Goal: Book appointment/travel/reservation

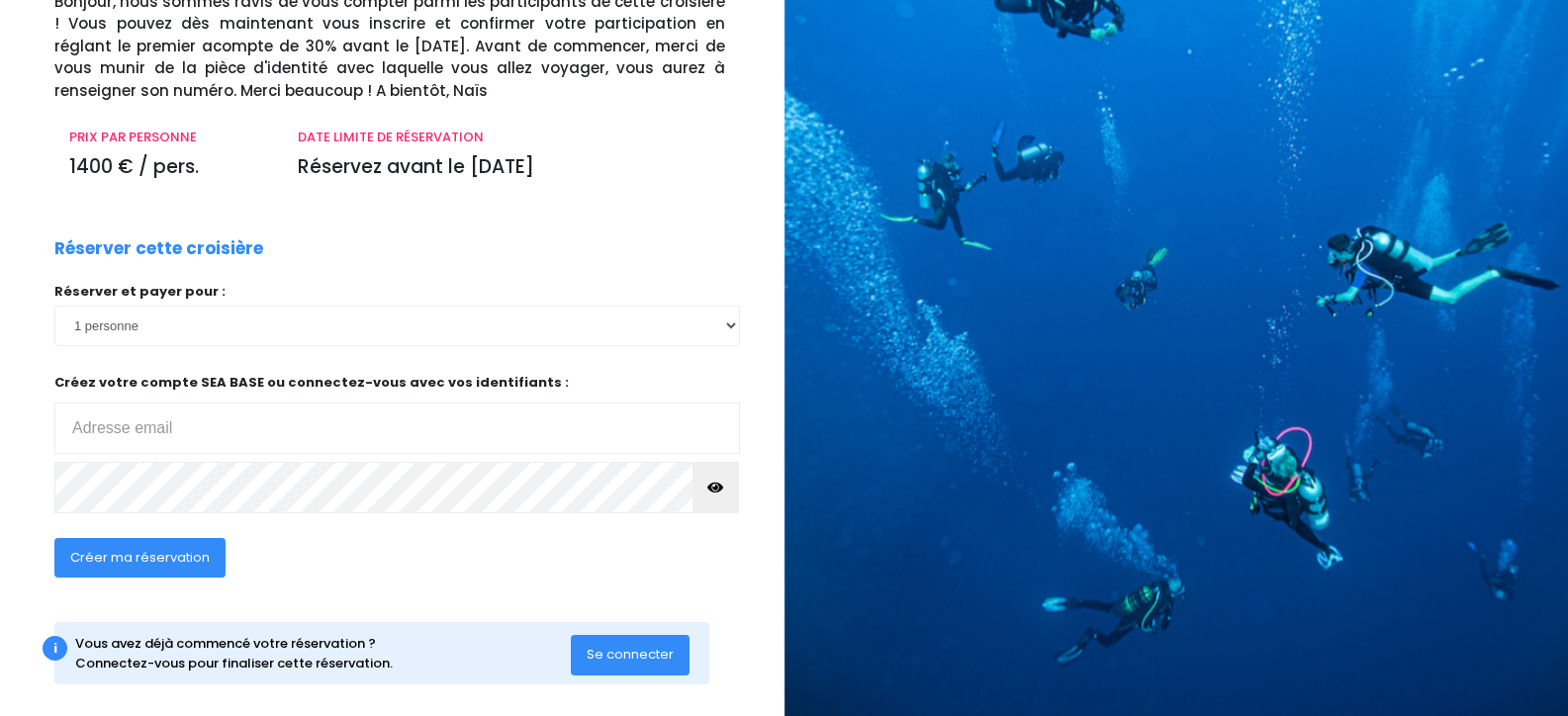
scroll to position [179, 0]
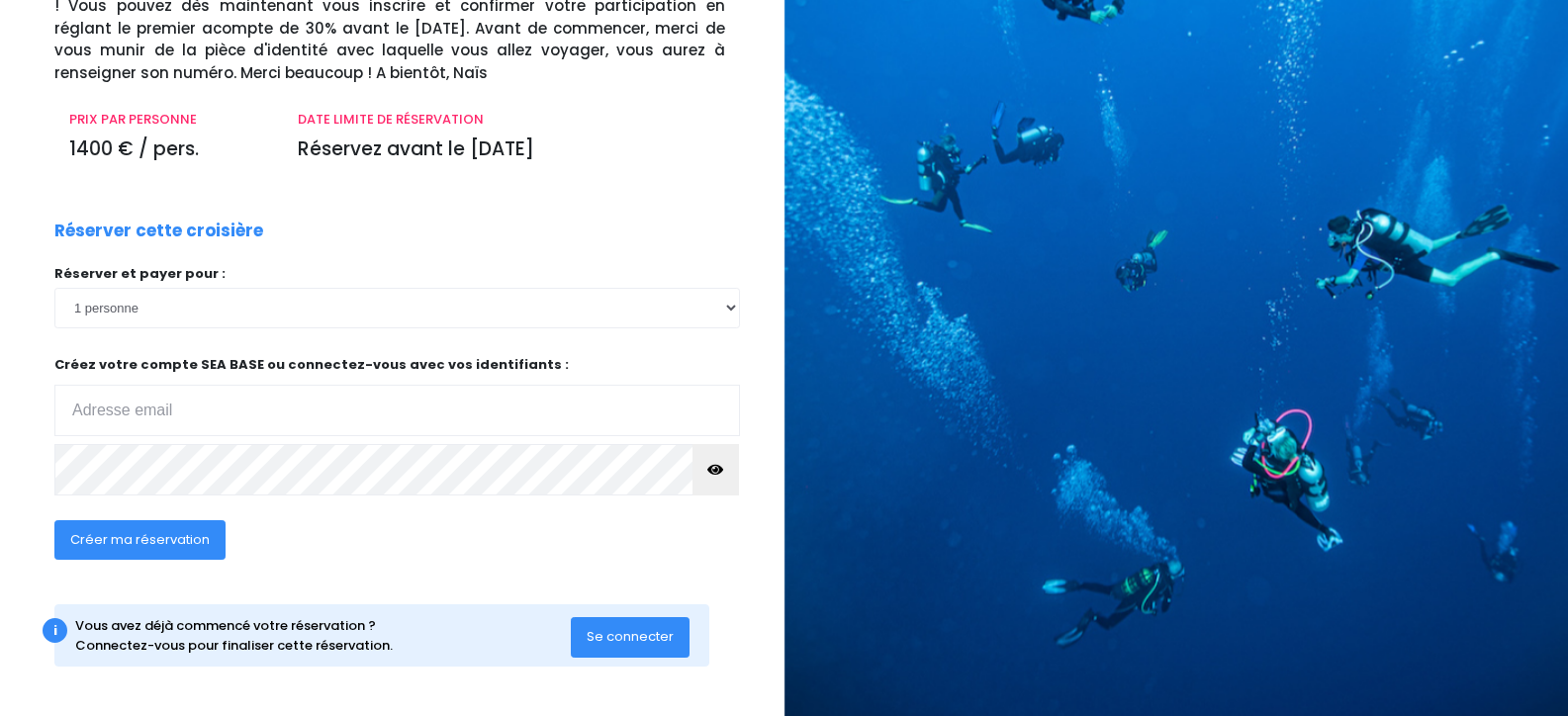
type input "[PERSON_NAME][EMAIL_ADDRESS][PERSON_NAME][DOMAIN_NAME]"
click at [168, 539] on span "Créer ma réservation" at bounding box center [140, 539] width 139 height 19
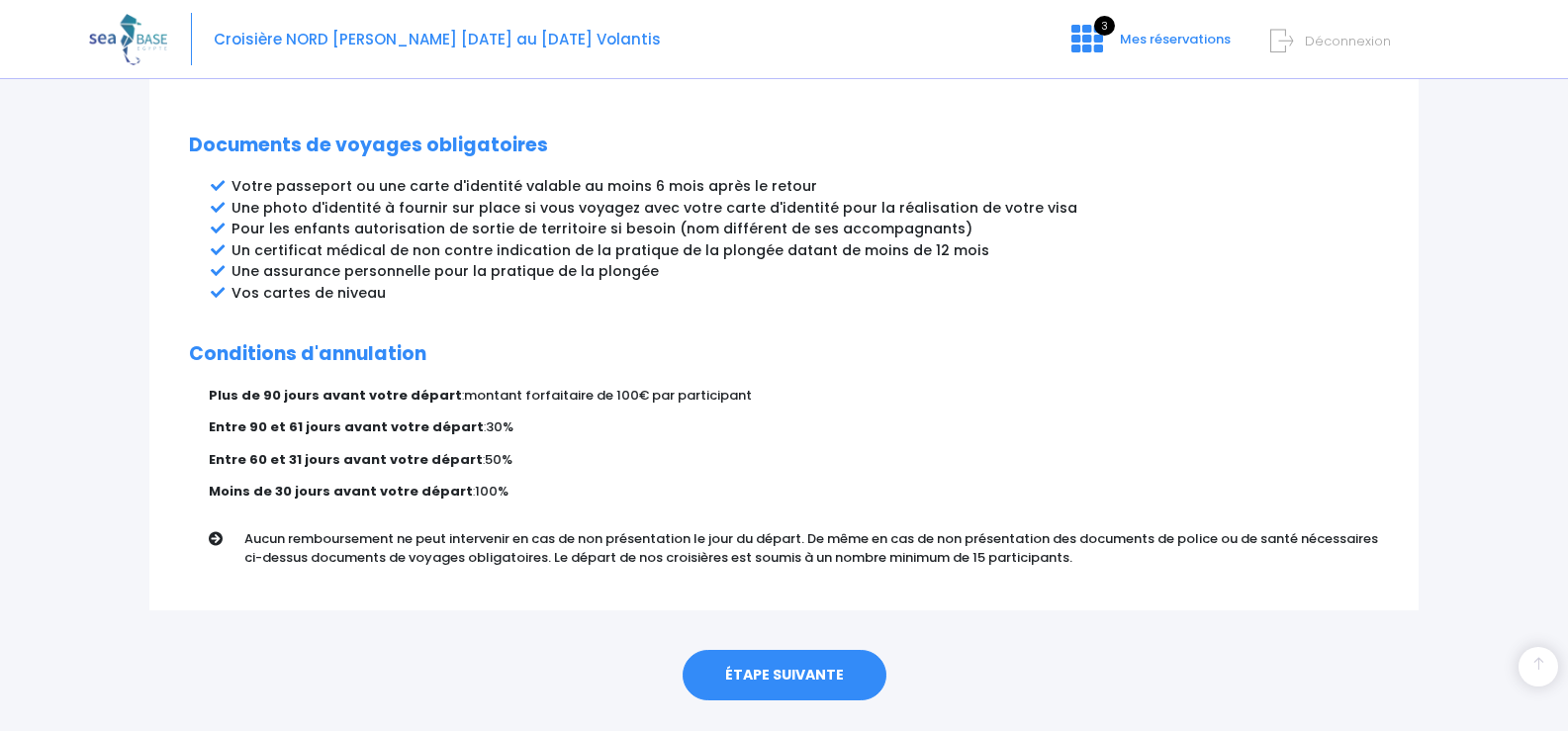
scroll to position [1058, 0]
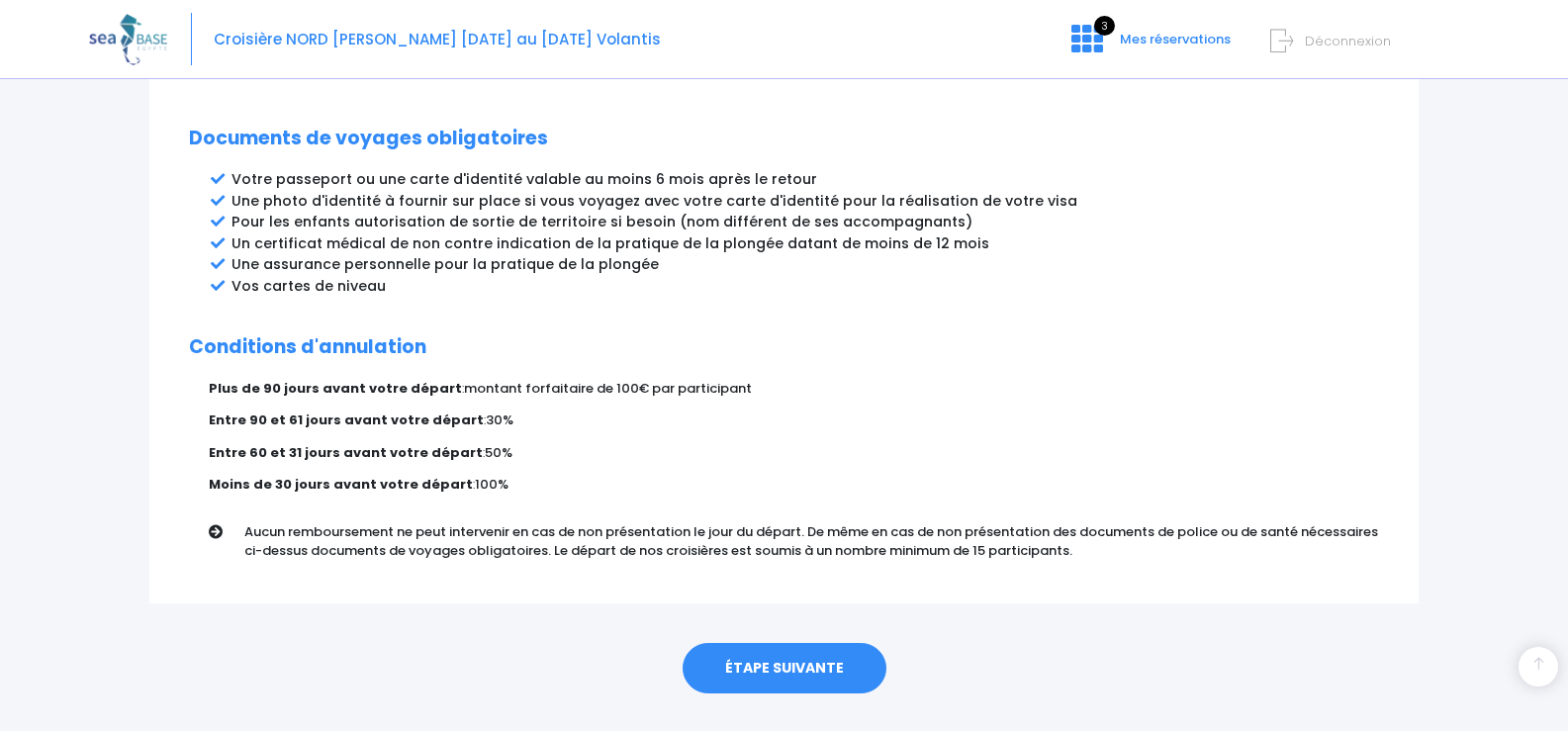
click at [767, 643] on link "ÉTAPE SUIVANTE" at bounding box center [784, 669] width 204 height 52
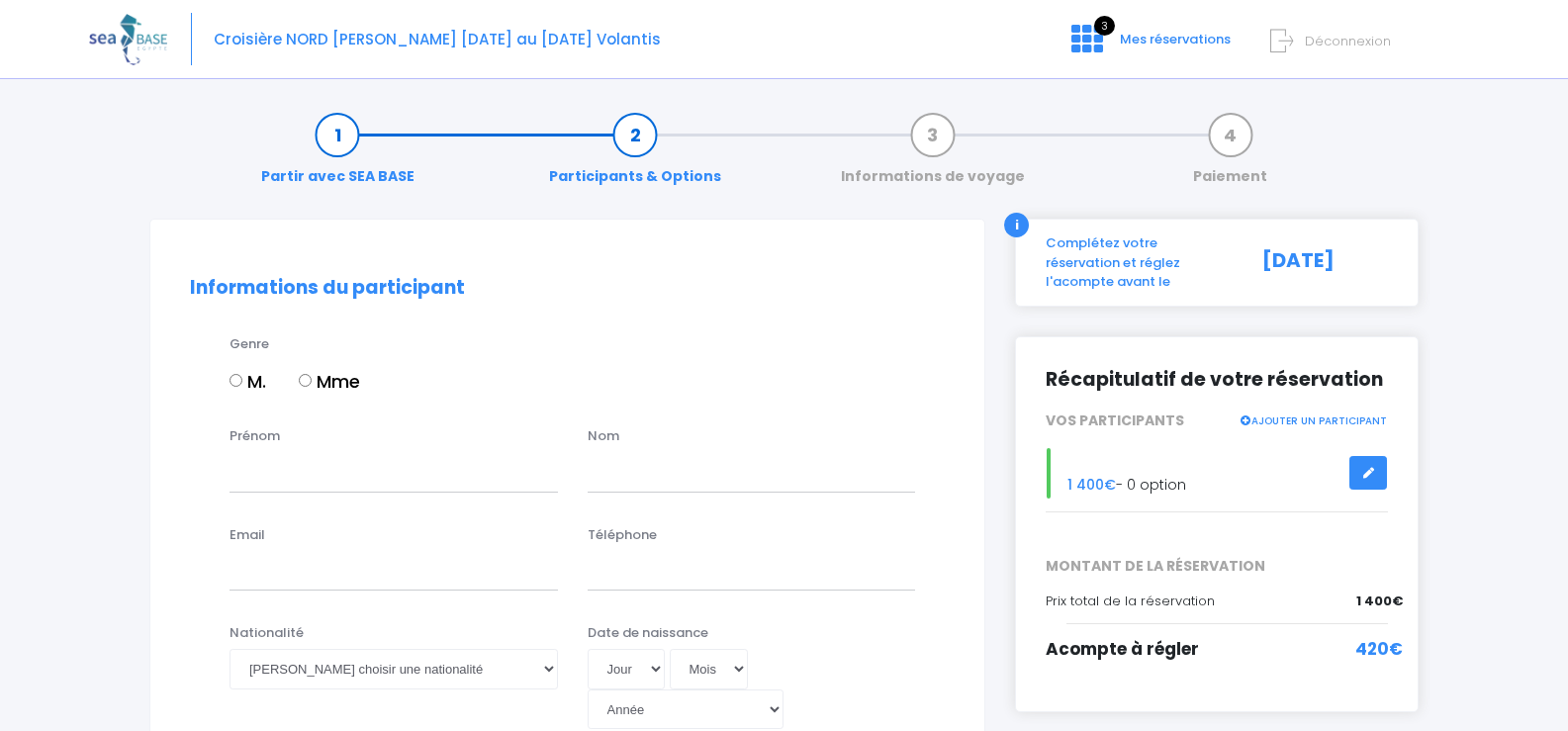
click at [234, 371] on label "M." at bounding box center [247, 380] width 37 height 27
click at [234, 373] on input "M." at bounding box center [235, 379] width 13 height 13
radio input "true"
click at [273, 467] on input "Prénom" at bounding box center [393, 472] width 329 height 40
type input "Kévin"
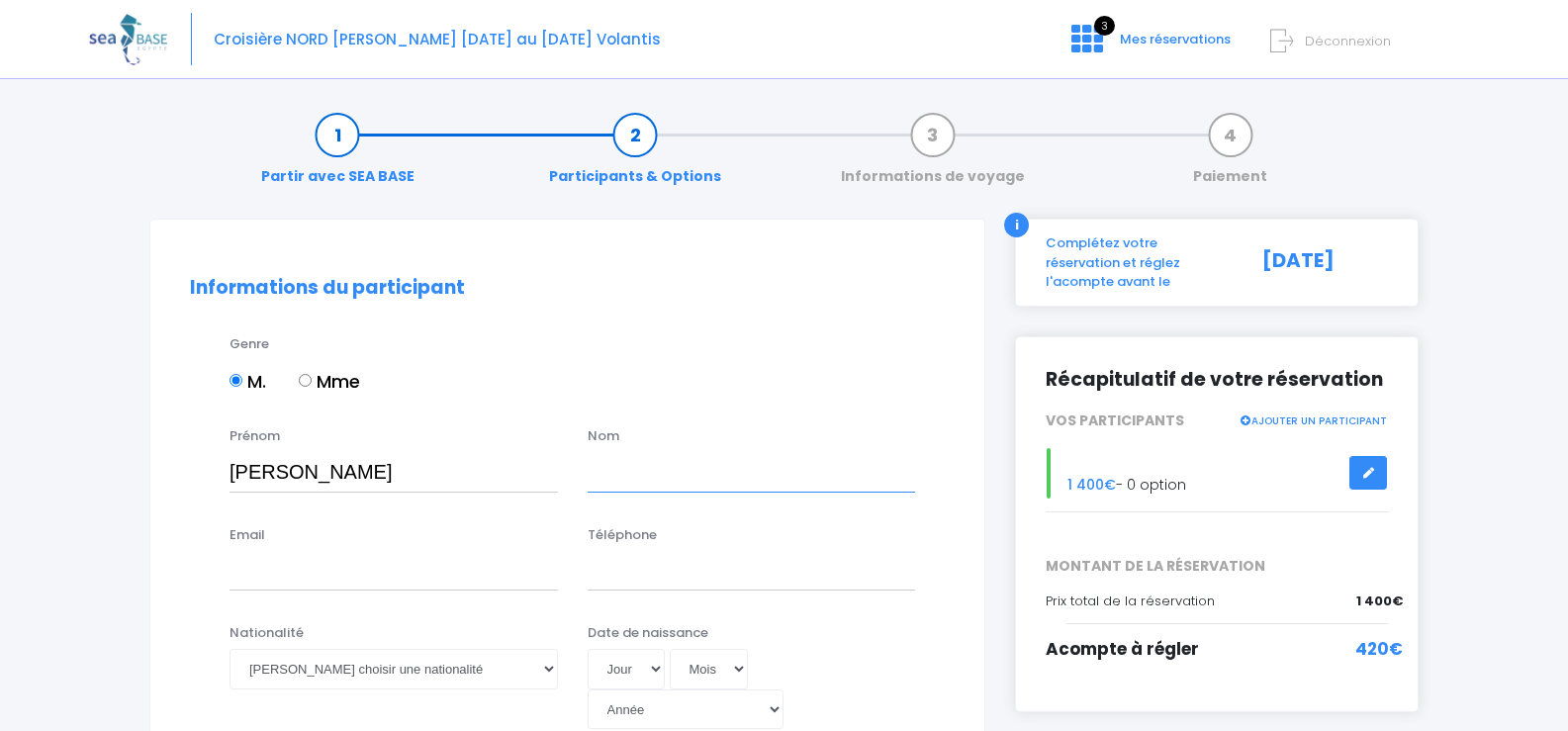
type input "STRACKA"
type input "kevin.stracka@gmail.com"
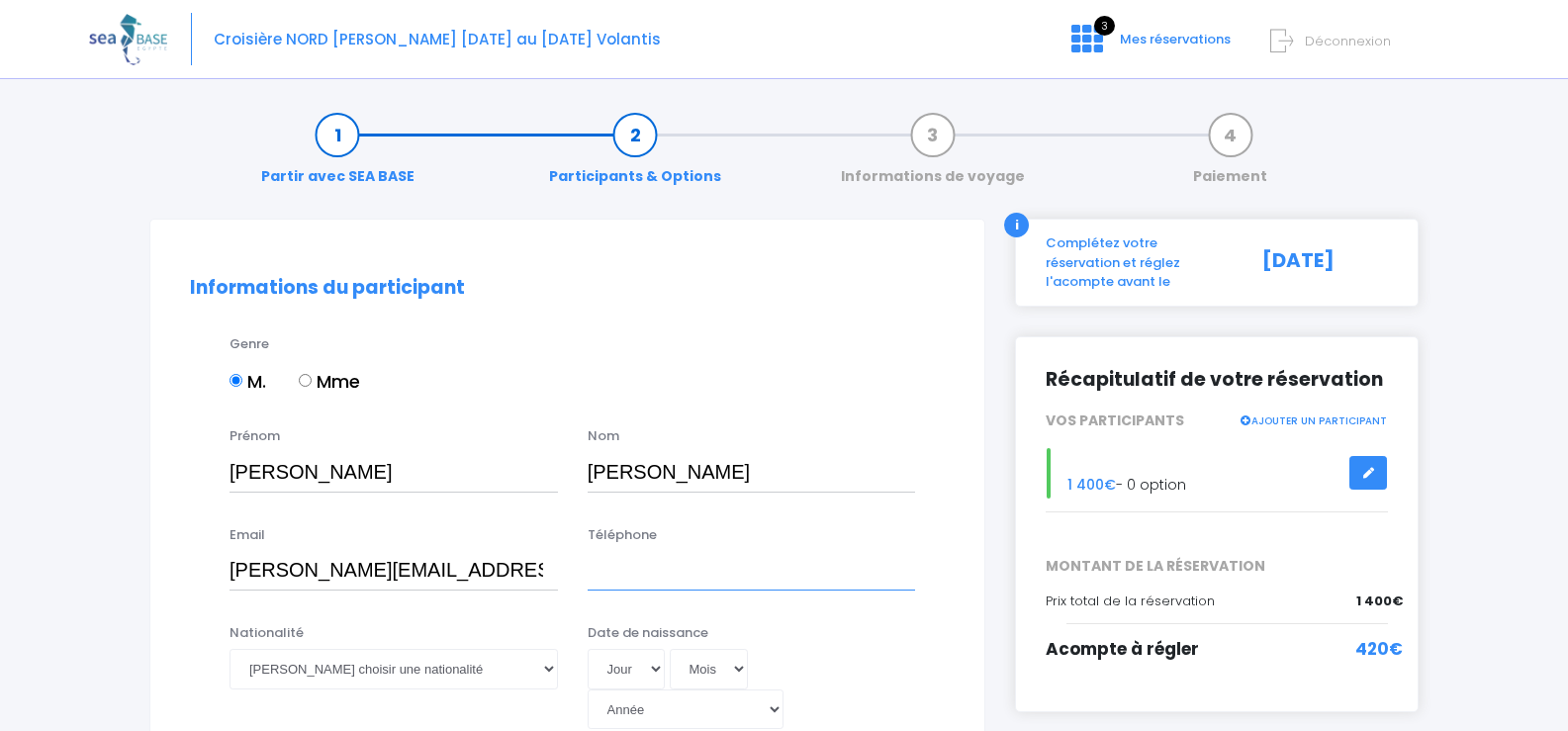
type input "0607465575"
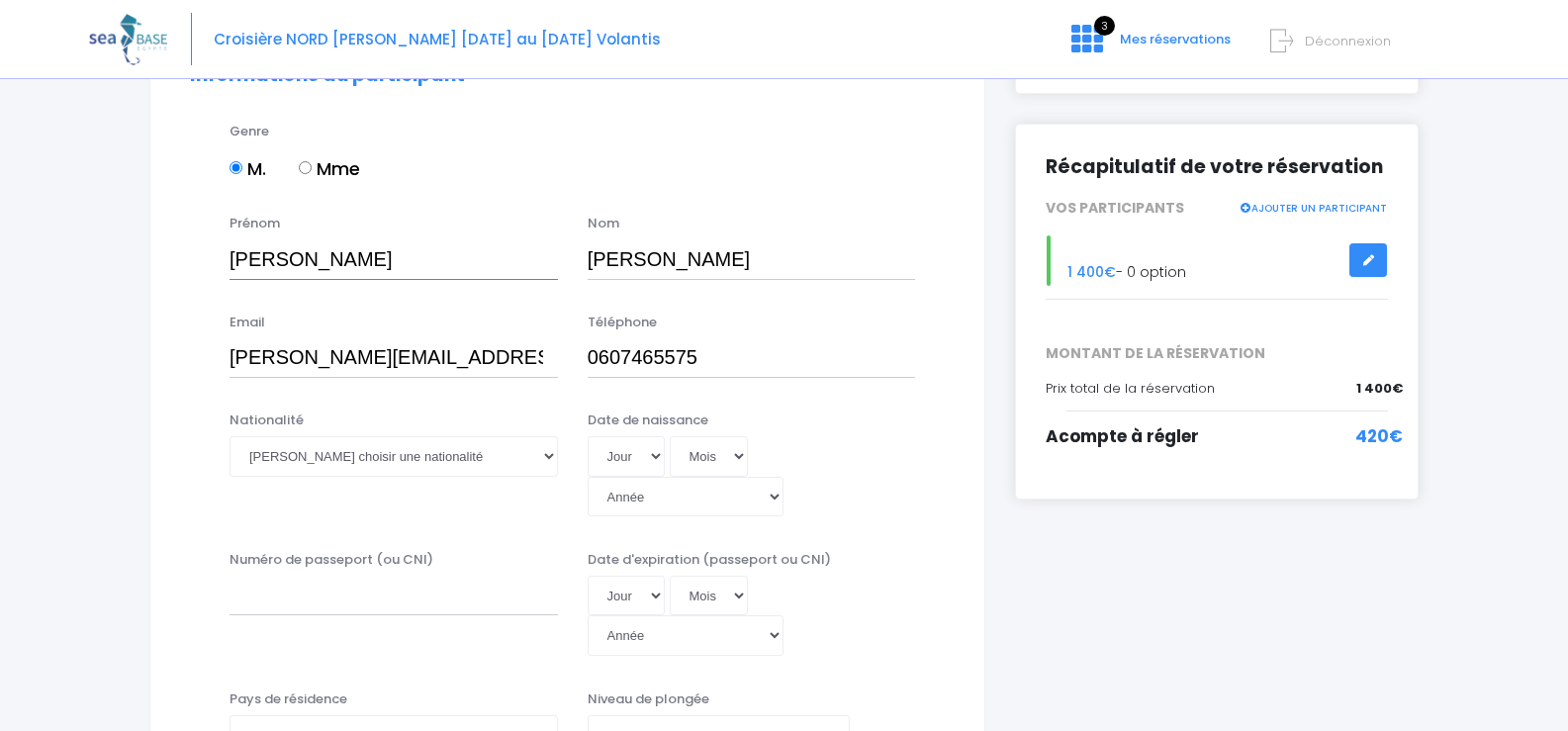
scroll to position [215, 0]
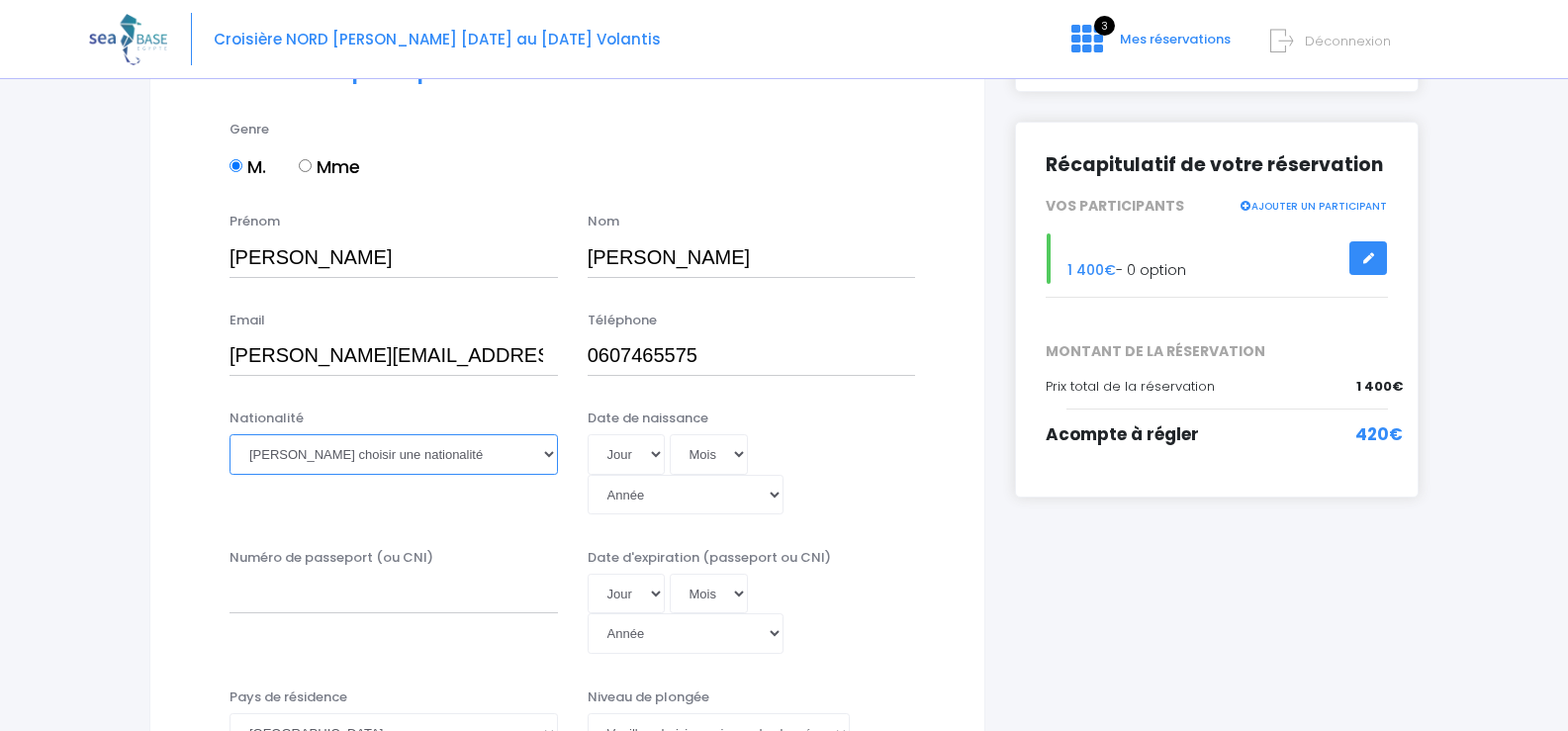
click at [467, 450] on select "Veuillez choisir une nationalité Afghane Albanaise Algerienne Allemande America…" at bounding box center [393, 454] width 329 height 40
select select "Française"
click at [229, 434] on select "Veuillez choisir une nationalité Afghane Albanaise Algerienne Allemande America…" at bounding box center [393, 454] width 329 height 40
click at [631, 463] on select "Jour 01 02 03 04 05 06 07 08 09 10 11 12 13 14 15 16 17 18 19 20 21 22 23 24 25…" at bounding box center [626, 454] width 77 height 40
select select "04"
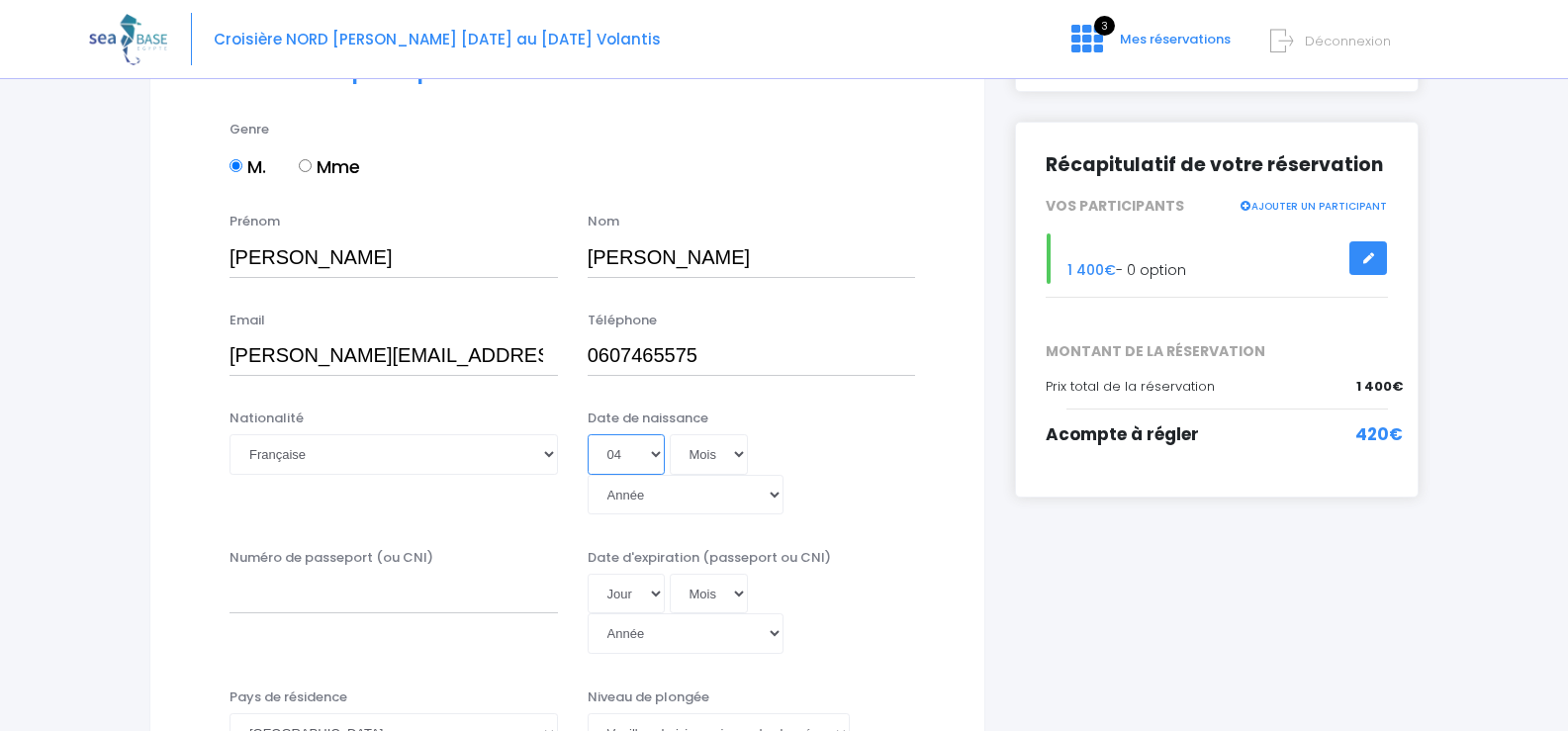
click at [588, 434] on select "Jour 01 02 03 04 05 06 07 08 09 10 11 12 13 14 15 16 17 18 19 20 21 22 23 24 25…" at bounding box center [626, 454] width 77 height 40
click at [714, 447] on select "Mois 01 02 03 04 05 06 07 08 09 10 11 12" at bounding box center [708, 454] width 79 height 40
select select "03"
click at [669, 434] on select "Mois 01 02 03 04 05 06 07 08 09 10 11 12" at bounding box center [708, 454] width 79 height 40
click at [784, 475] on select "Année 2045 2044 2043 2042 2041 2040 2039 2038 2037 2036 2035 2034 2033 2032 203…" at bounding box center [685, 495] width 196 height 40
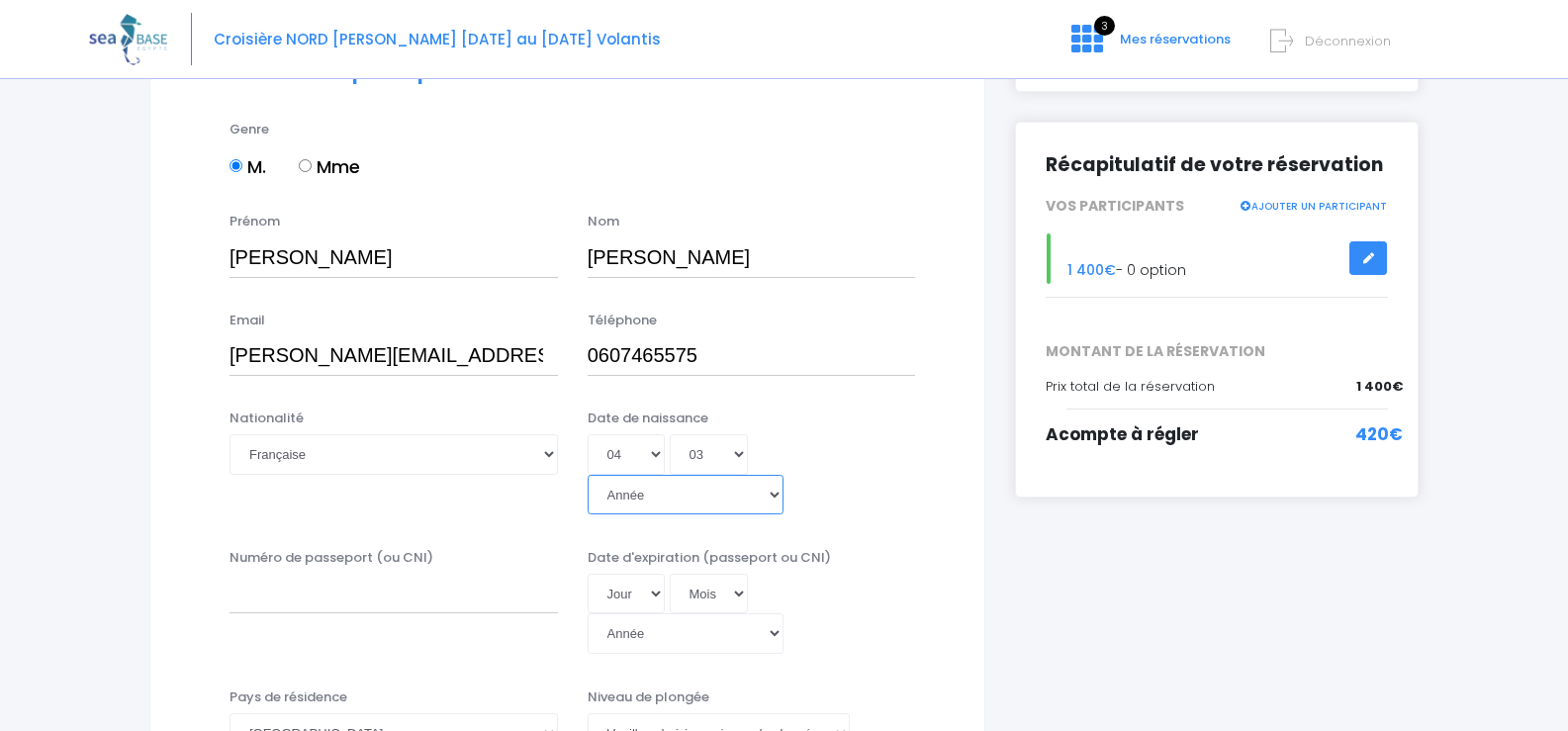
select select "1993"
click at [753, 475] on select "Année 2045 2044 2043 2042 2041 2040 2039 2038 2037 2036 2035 2034 2033 2032 203…" at bounding box center [685, 495] width 196 height 40
type input "1993-03-04"
click at [476, 574] on input "Numéro de passeport (ou CNI)" at bounding box center [393, 594] width 329 height 40
type input "24EF37640"
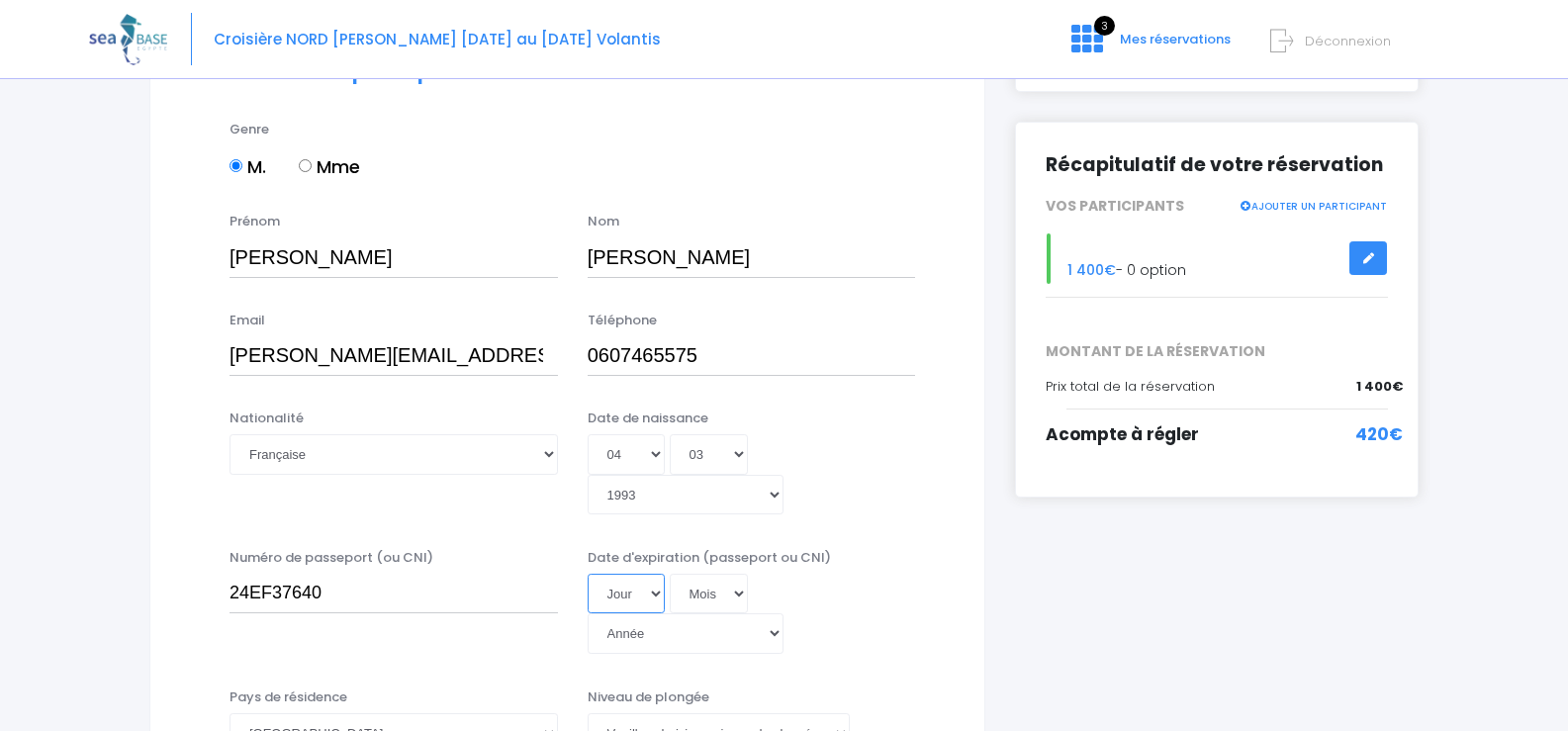
click at [634, 574] on select "Jour 01 02 03 04 05 06 07 08 09 10 11 12 13 14 15 16 17 18 19 20 21 22 23 24 25…" at bounding box center [626, 594] width 77 height 40
select select "10"
click at [588, 574] on select "Jour 01 02 03 04 05 06 07 08 09 10 11 12 13 14 15 16 17 18 19 20 21 22 23 24 25…" at bounding box center [626, 594] width 77 height 40
click at [702, 574] on select "Mois 01 02 03 04 05 06 07 08 09 10 11 12" at bounding box center [708, 594] width 79 height 40
select select "06"
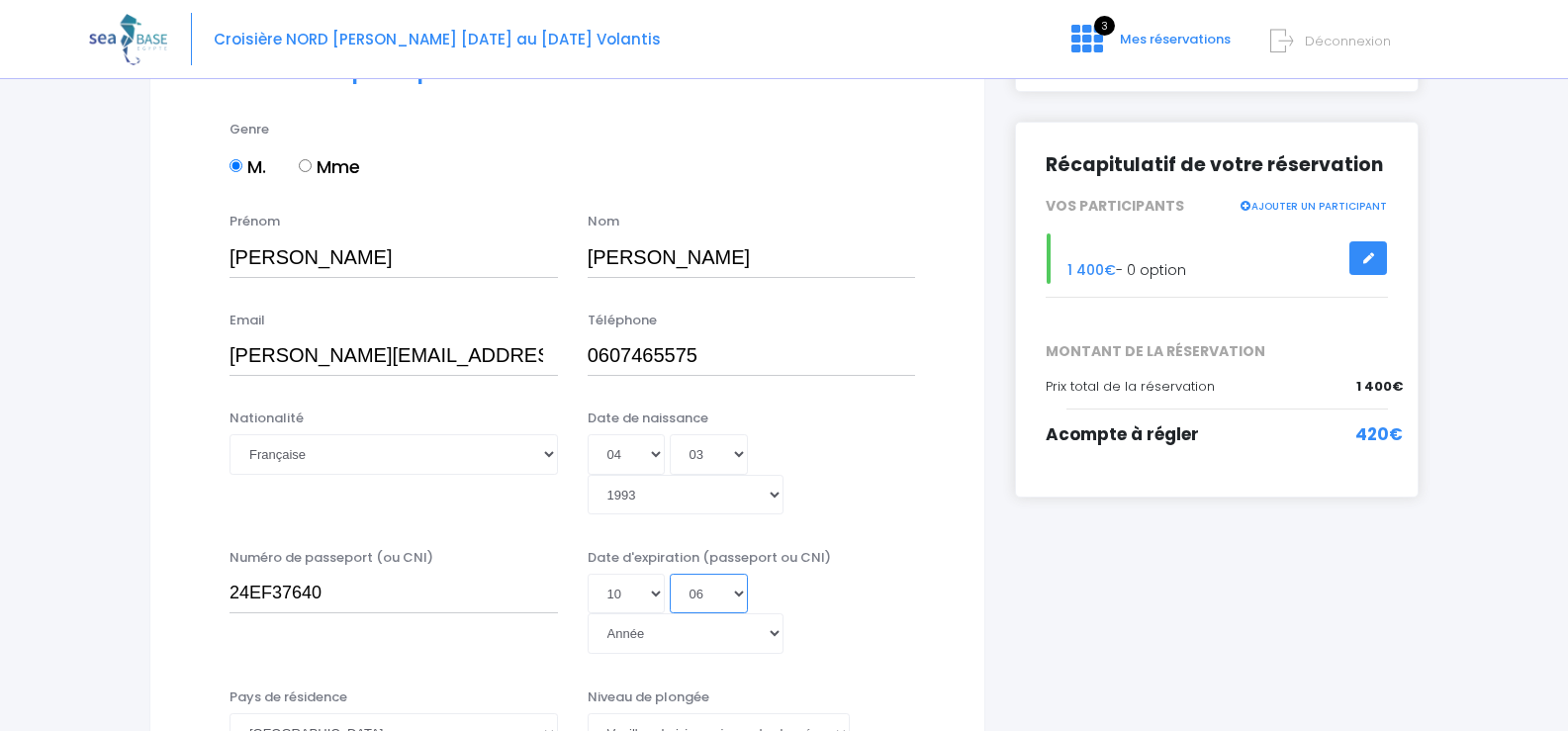
click at [669, 574] on select "Mois 01 02 03 04 05 06 07 08 09 10 11 12" at bounding box center [708, 594] width 79 height 40
click at [784, 613] on select "Année 2045 2044 2043 2042 2041 2040 2039 2038 2037 2036 2035 2034 2033 2032 203…" at bounding box center [685, 633] width 196 height 40
select select "2034"
click at [753, 613] on select "Année 2045 2044 2043 2042 2041 2040 2039 2038 2037 2036 2035 2034 2033 2032 203…" at bounding box center [685, 633] width 196 height 40
type input "2034-06-10"
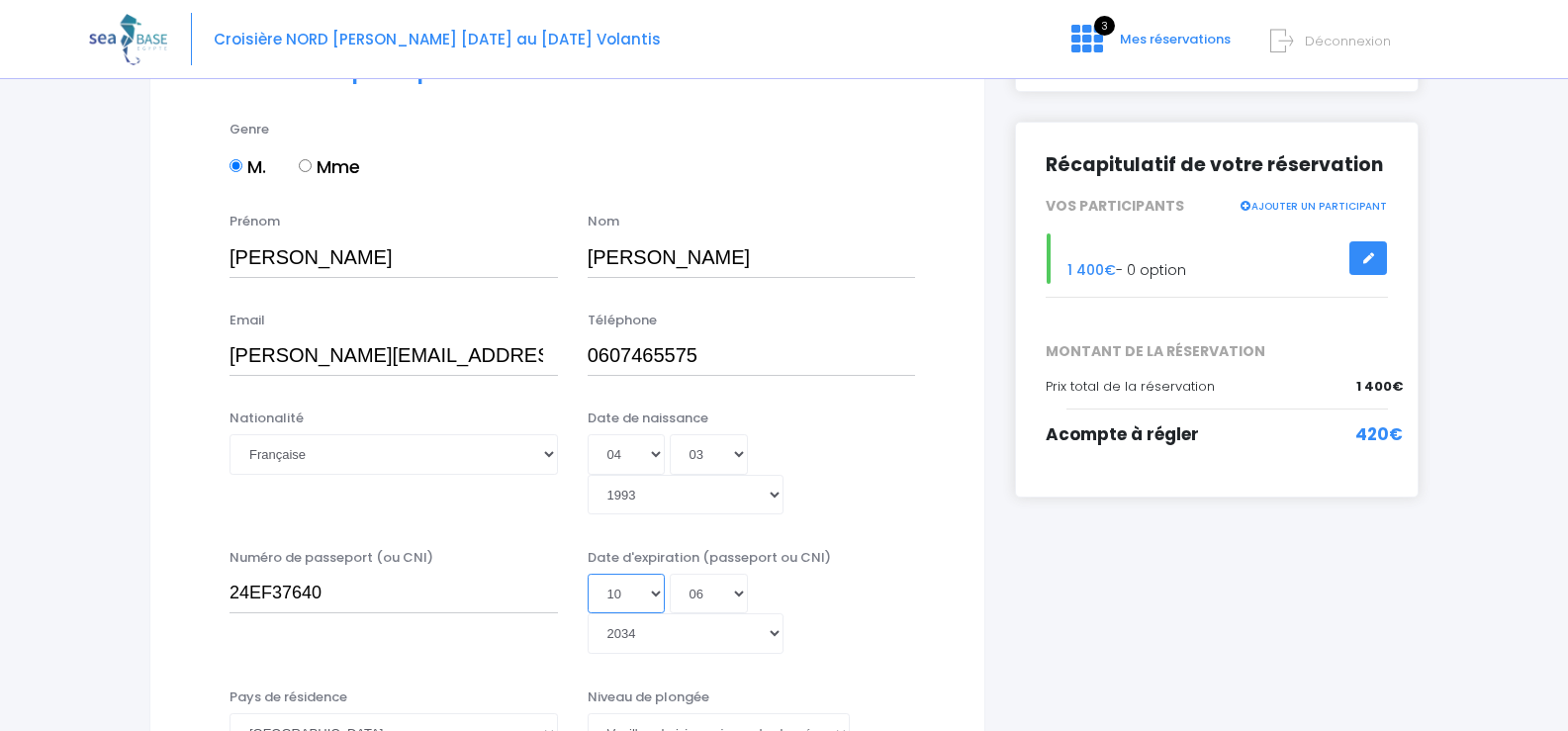
click at [646, 574] on select "Jour 01 02 03 04 05 06 07 08 09 10 11 12 13 14 15 16 17 18 19 20 21 22 23 24 25…" at bounding box center [626, 594] width 77 height 40
select select "09"
click at [588, 574] on select "Jour 01 02 03 04 05 06 07 08 09 10 11 12 13 14 15 16 17 18 19 20 21 22 23 24 25…" at bounding box center [626, 594] width 77 height 40
type input "2034-06-09"
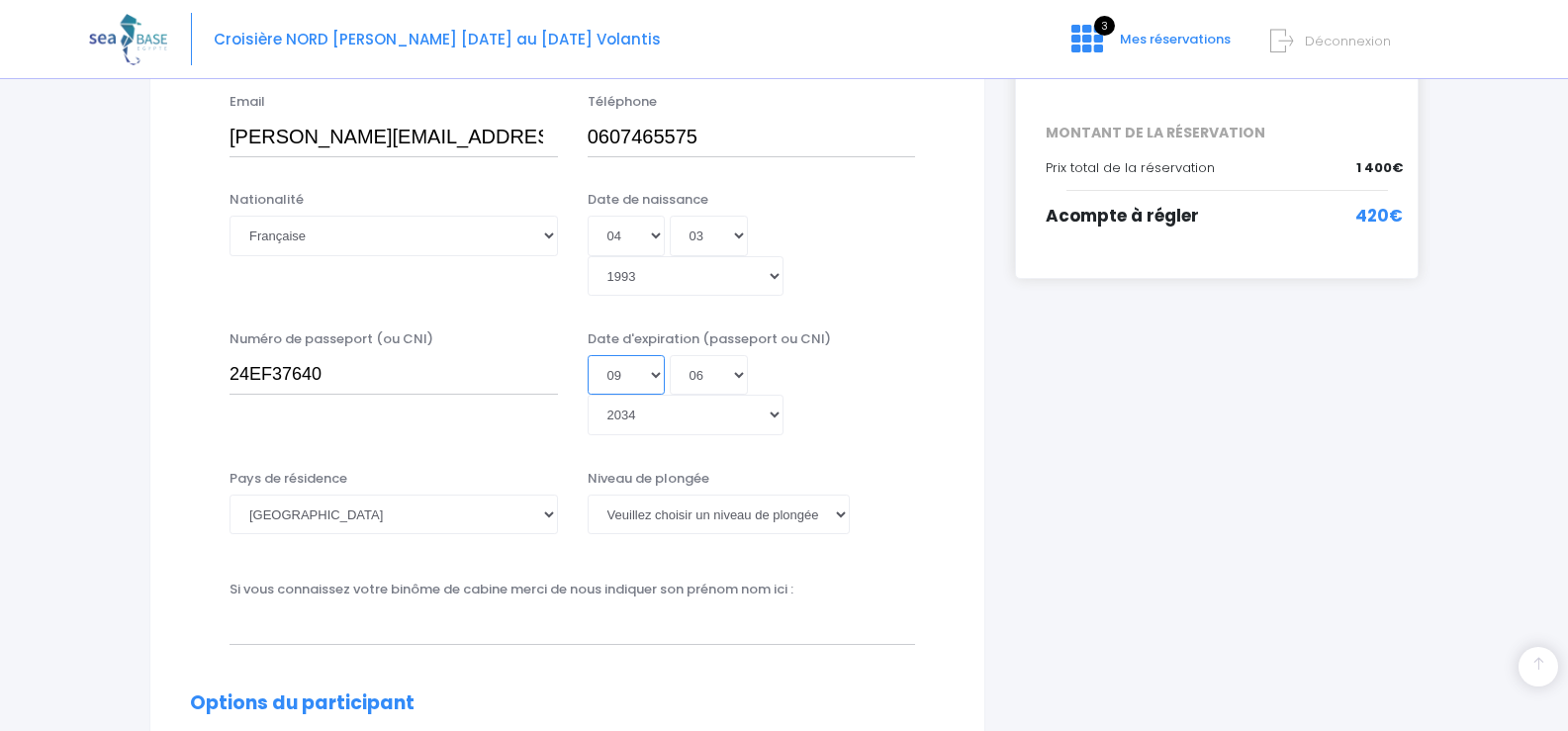
scroll to position [455, 0]
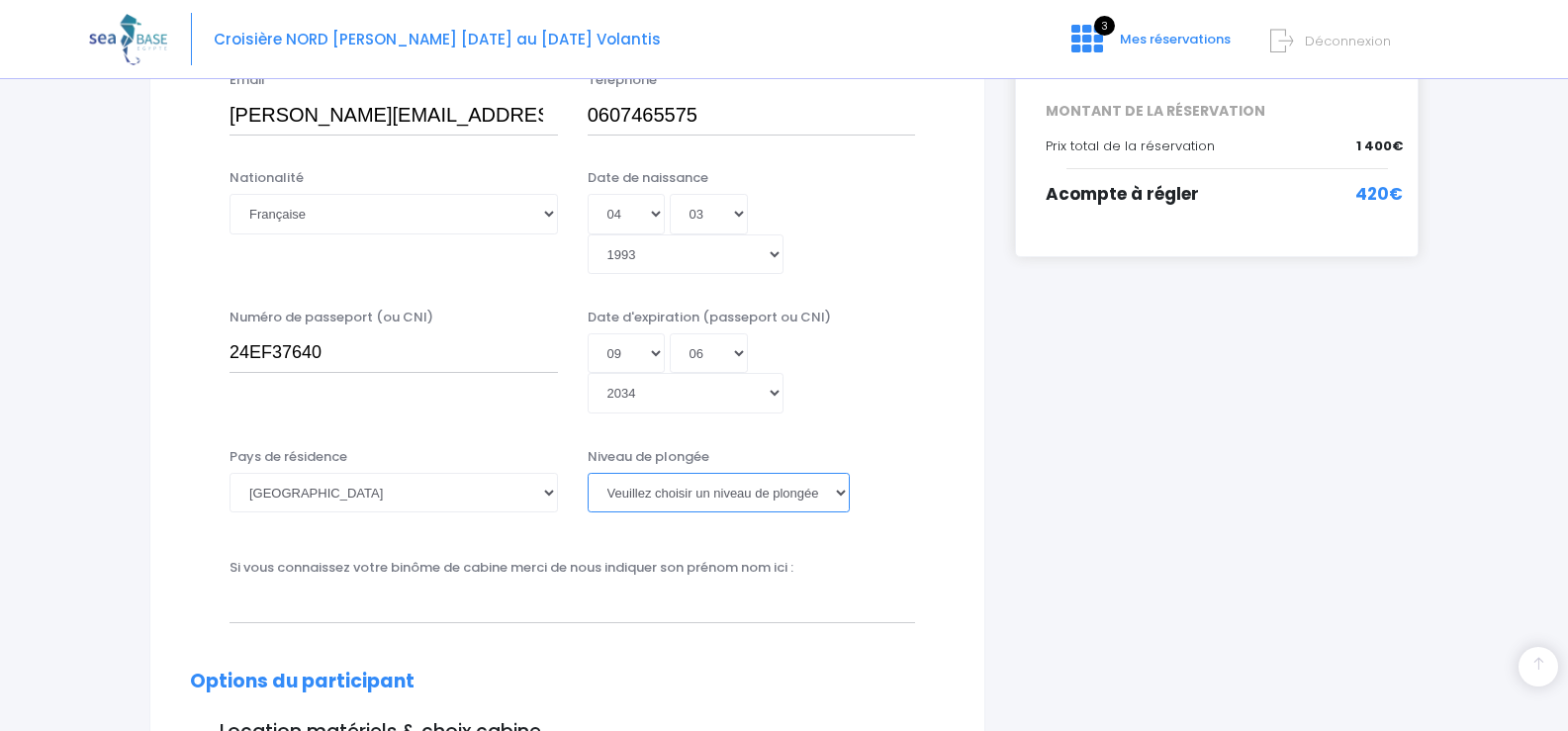
click at [815, 473] on select "Veuillez choisir un niveau de plongée Non plongeur Junior OW diver Adventure OW…" at bounding box center [718, 493] width 262 height 40
select select "N3"
click at [588, 473] on select "Veuillez choisir un niveau de plongée Non plongeur Junior OW diver Adventure OW…" at bounding box center [718, 493] width 262 height 40
click at [403, 584] on input "text" at bounding box center [572, 604] width 685 height 40
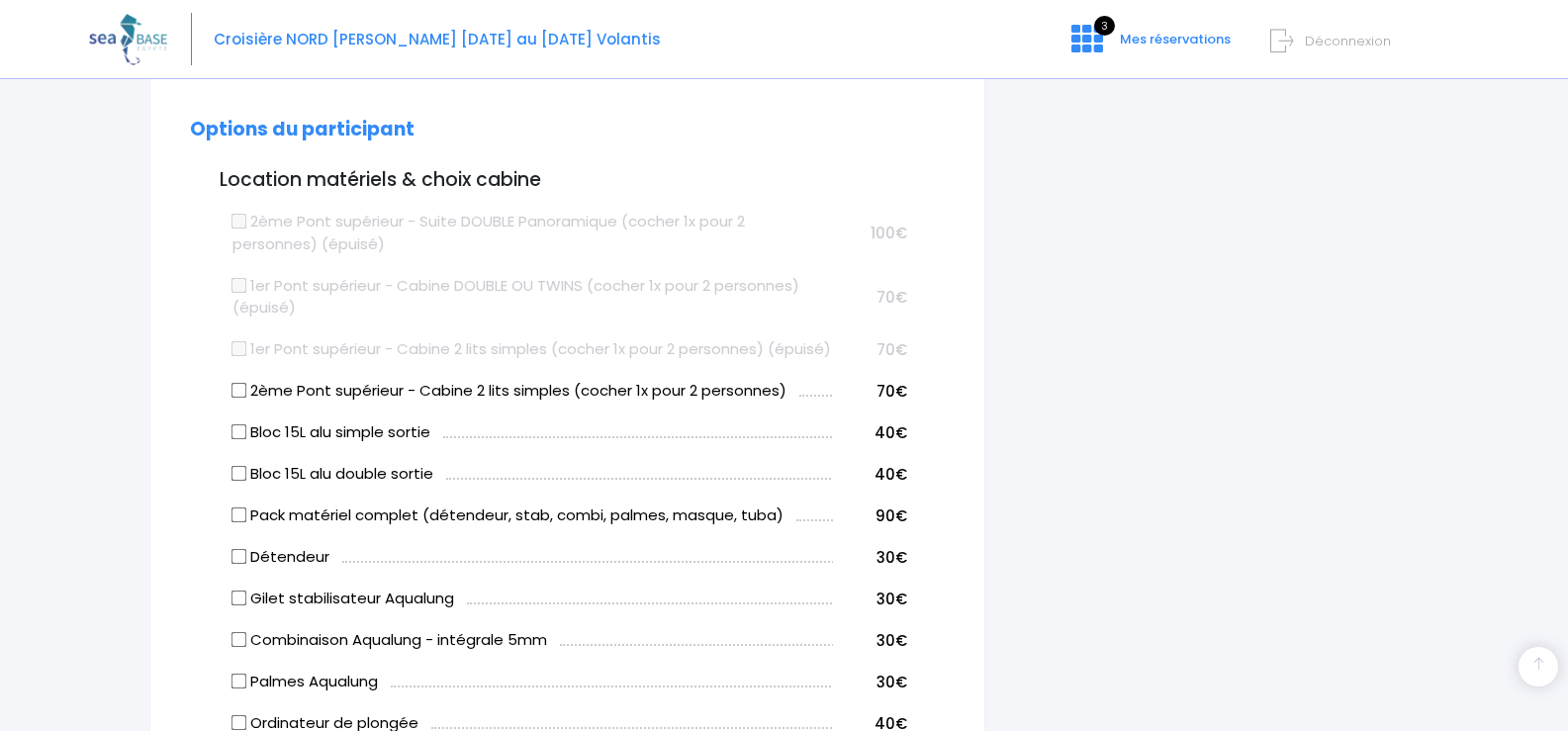
scroll to position [1008, 0]
type input "Mario Bonetto"
click at [236, 381] on input "2ème Pont supérieur - Cabine 2 lits simples (cocher 1x pour 2 personnes)" at bounding box center [239, 389] width 16 height 16
checkbox input "true"
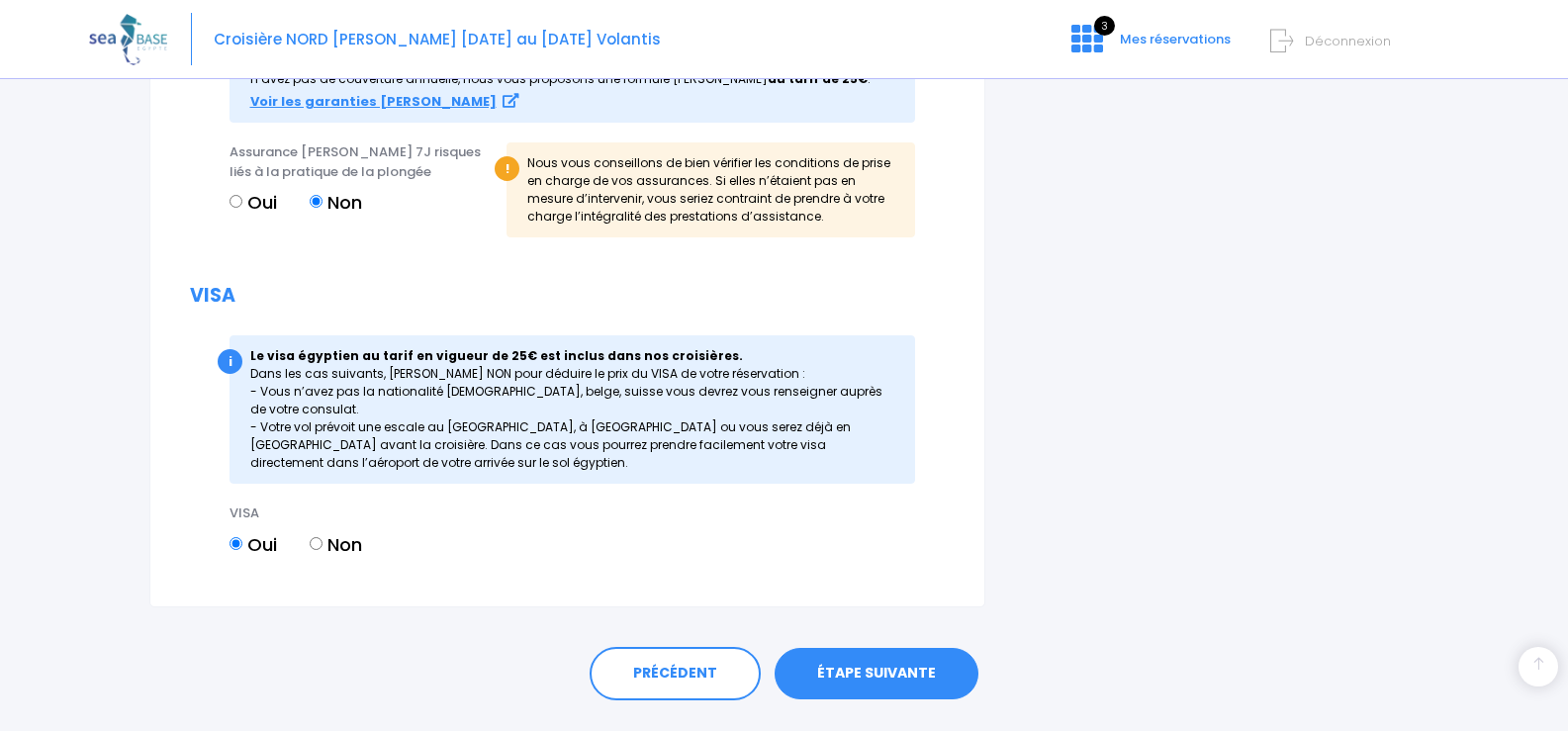
scroll to position [2279, 0]
click at [899, 646] on link "ÉTAPE SUIVANTE" at bounding box center [877, 672] width 204 height 52
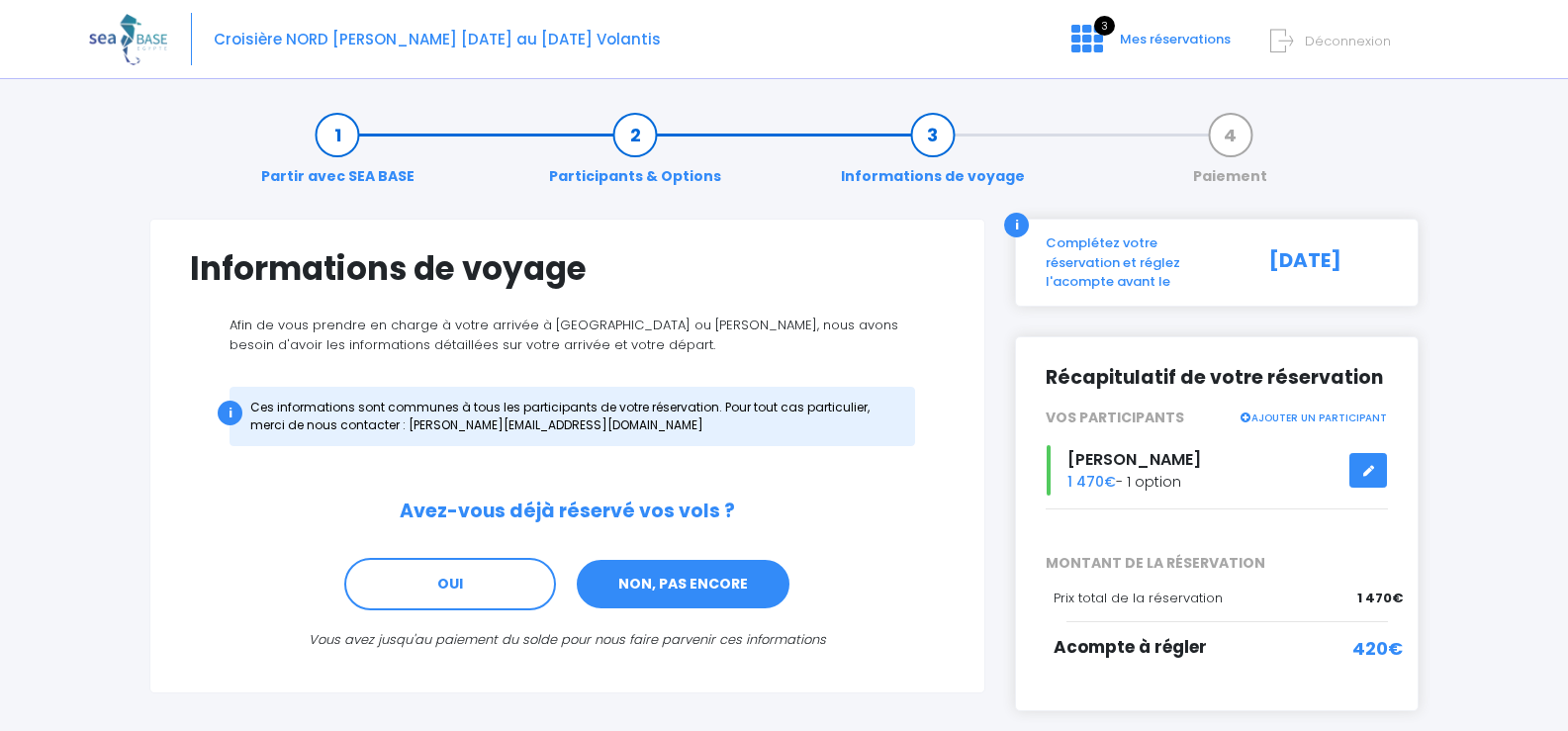
click at [706, 584] on link "NON, PAS ENCORE" at bounding box center [683, 585] width 217 height 54
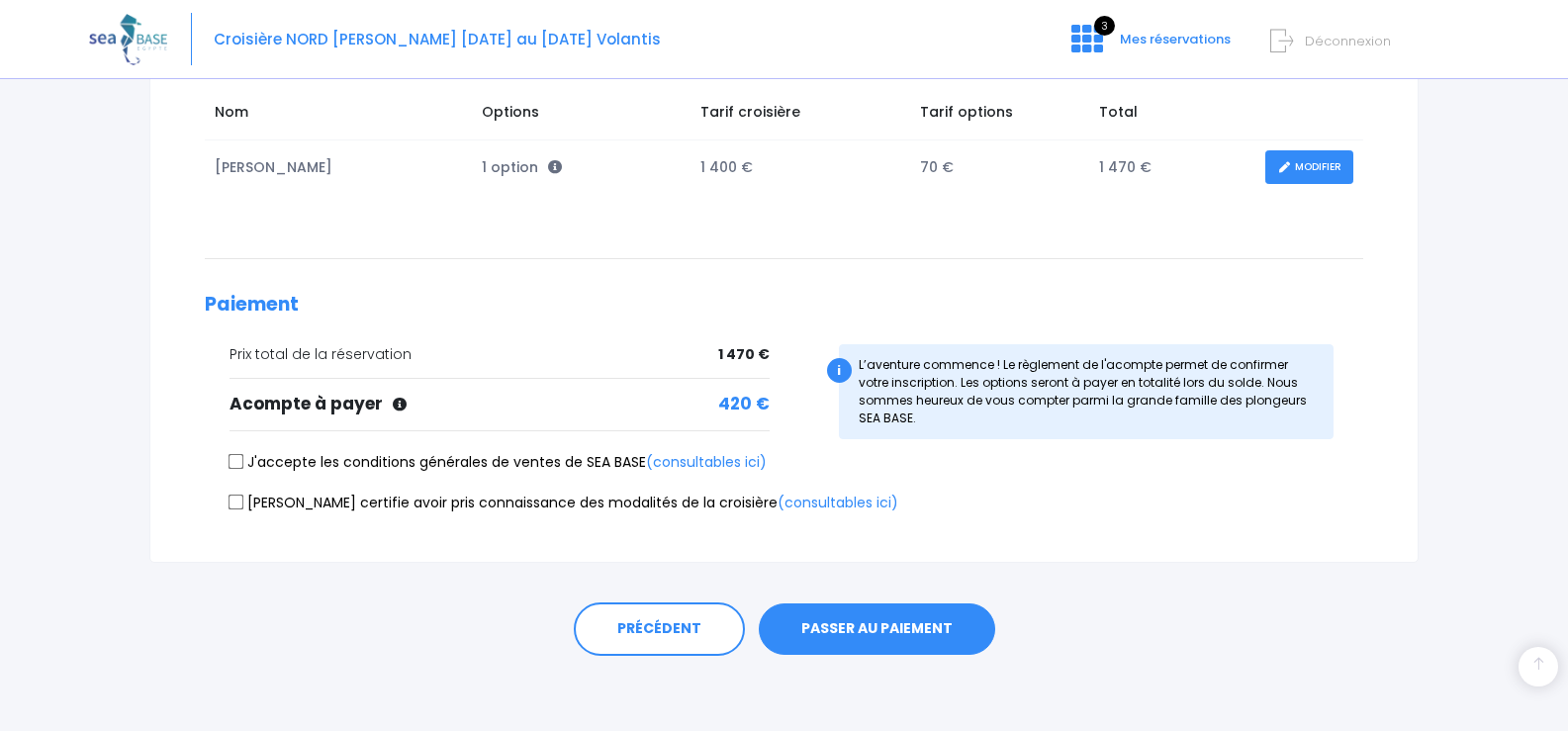
scroll to position [332, 0]
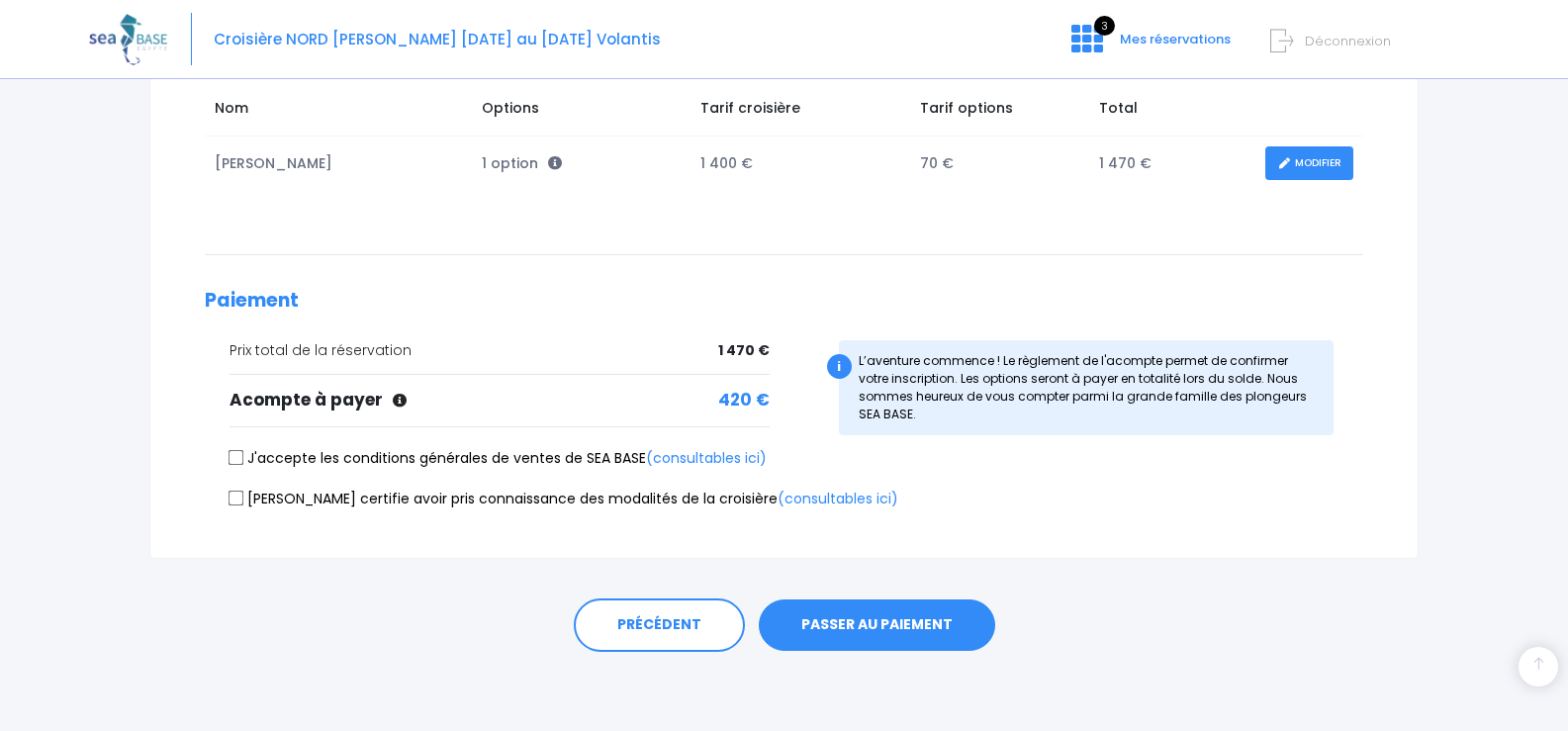
click at [230, 459] on input "J'accepte les conditions générales de ventes de SEA BASE (consultables ici)" at bounding box center [236, 458] width 16 height 16
checkbox input "true"
click at [233, 496] on input "Je certifie avoir pris connaissance des modalités de la croisière (consultables…" at bounding box center [236, 498] width 16 height 16
checkbox input "true"
click at [881, 633] on button "PASSER AU PAIEMENT" at bounding box center [877, 625] width 236 height 52
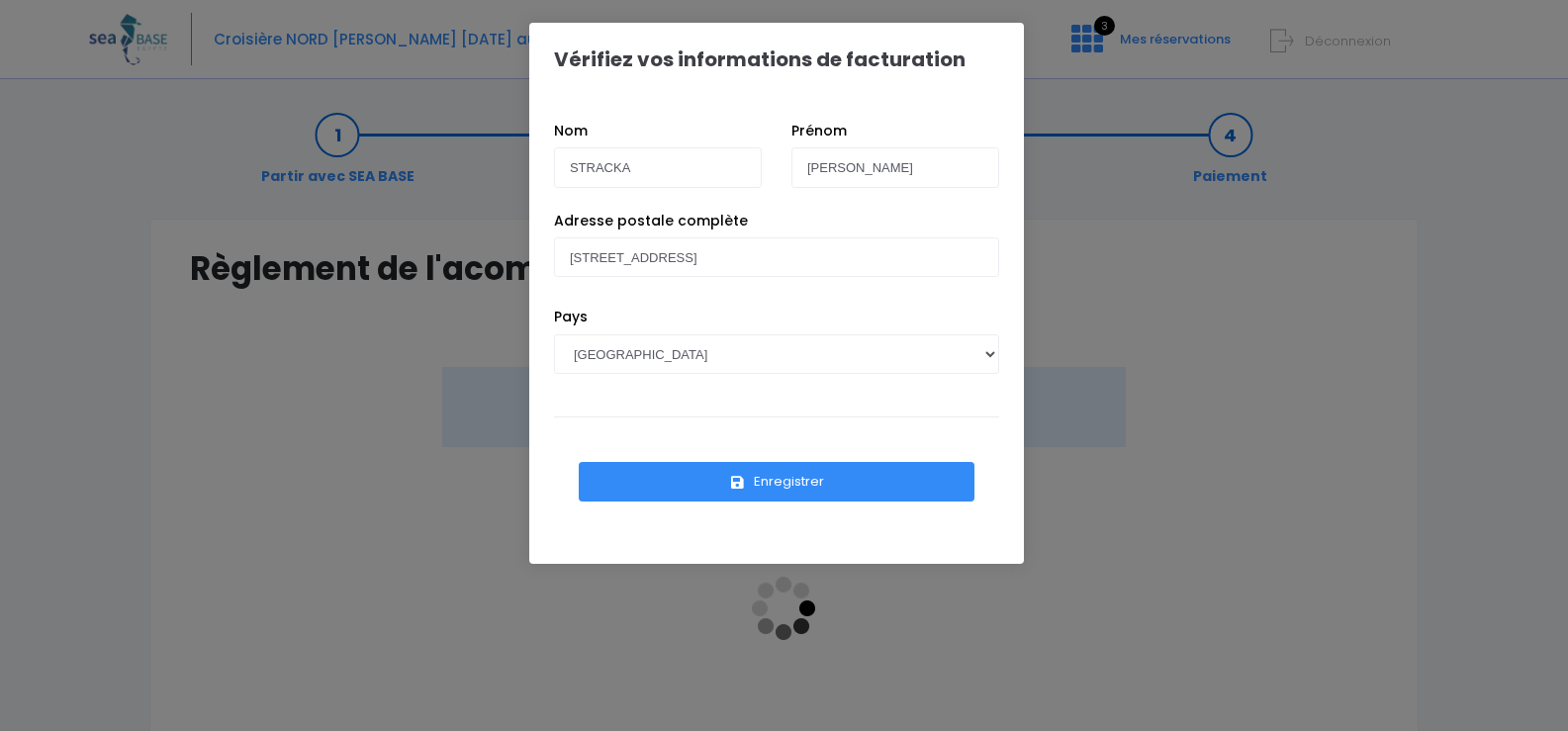
click at [713, 476] on button "Enregistrer" at bounding box center [776, 482] width 395 height 40
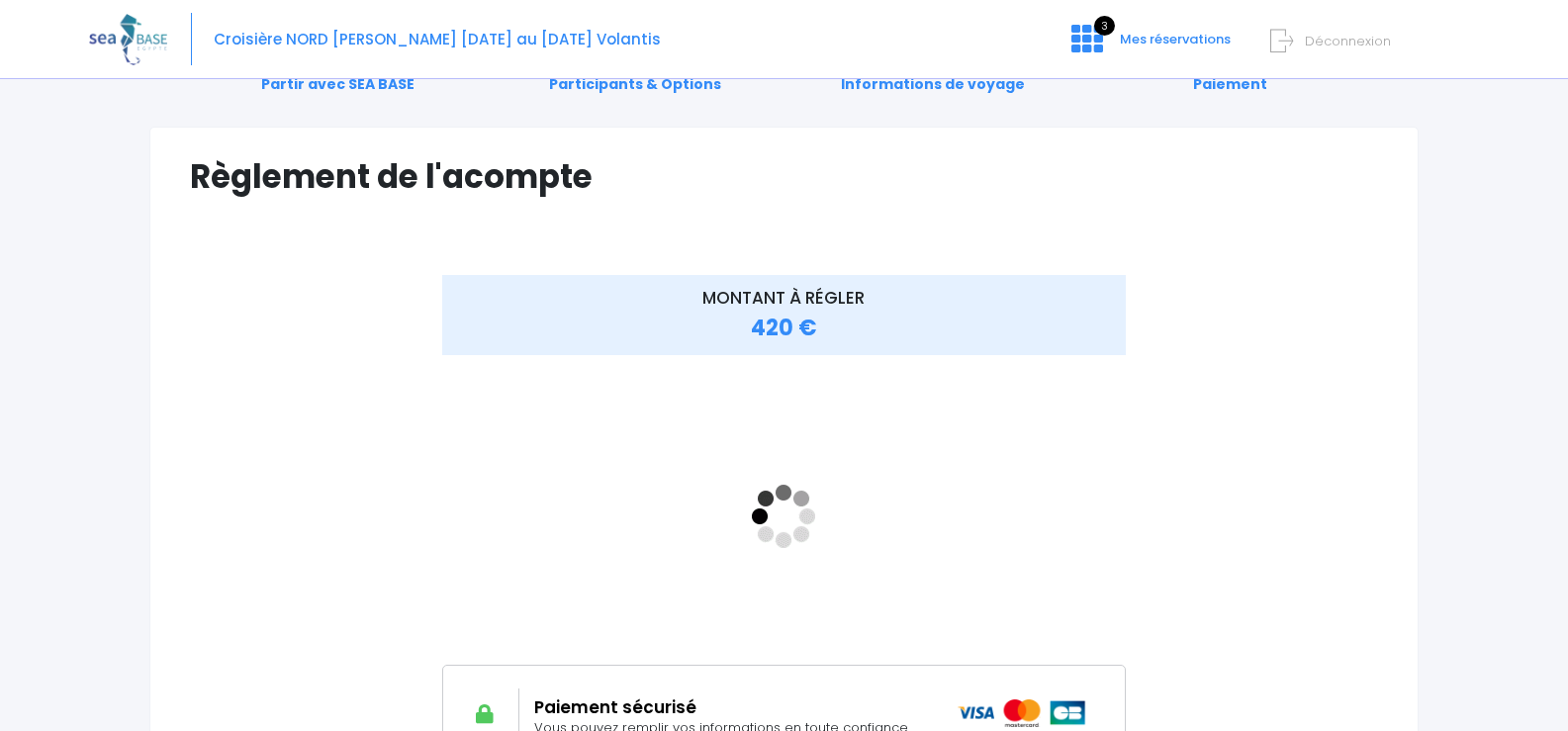
scroll to position [102, 0]
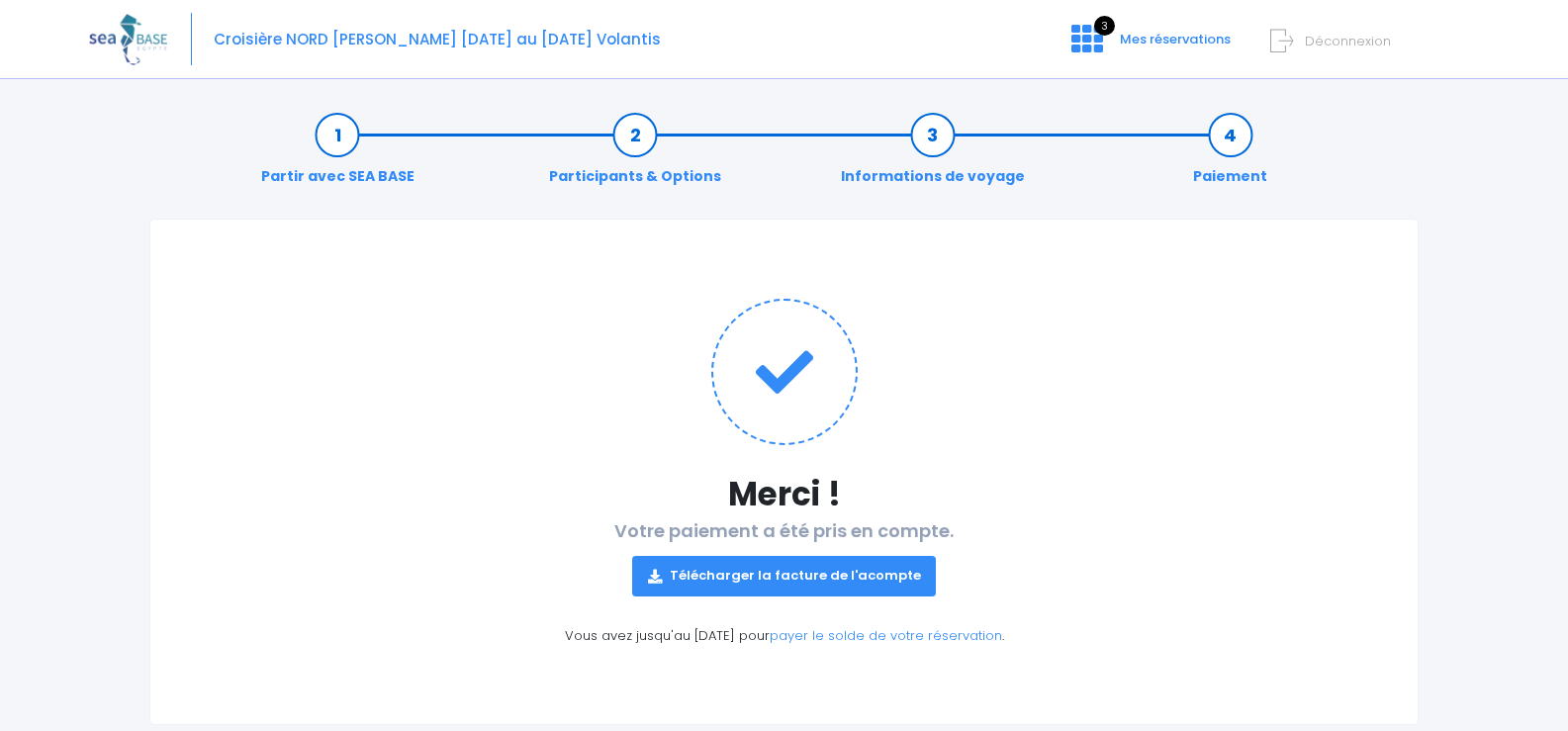
click at [780, 573] on link "Télécharger la facture de l'acompte" at bounding box center [785, 576] width 305 height 40
click at [1179, 44] on span "Mes réservations" at bounding box center [1175, 39] width 111 height 19
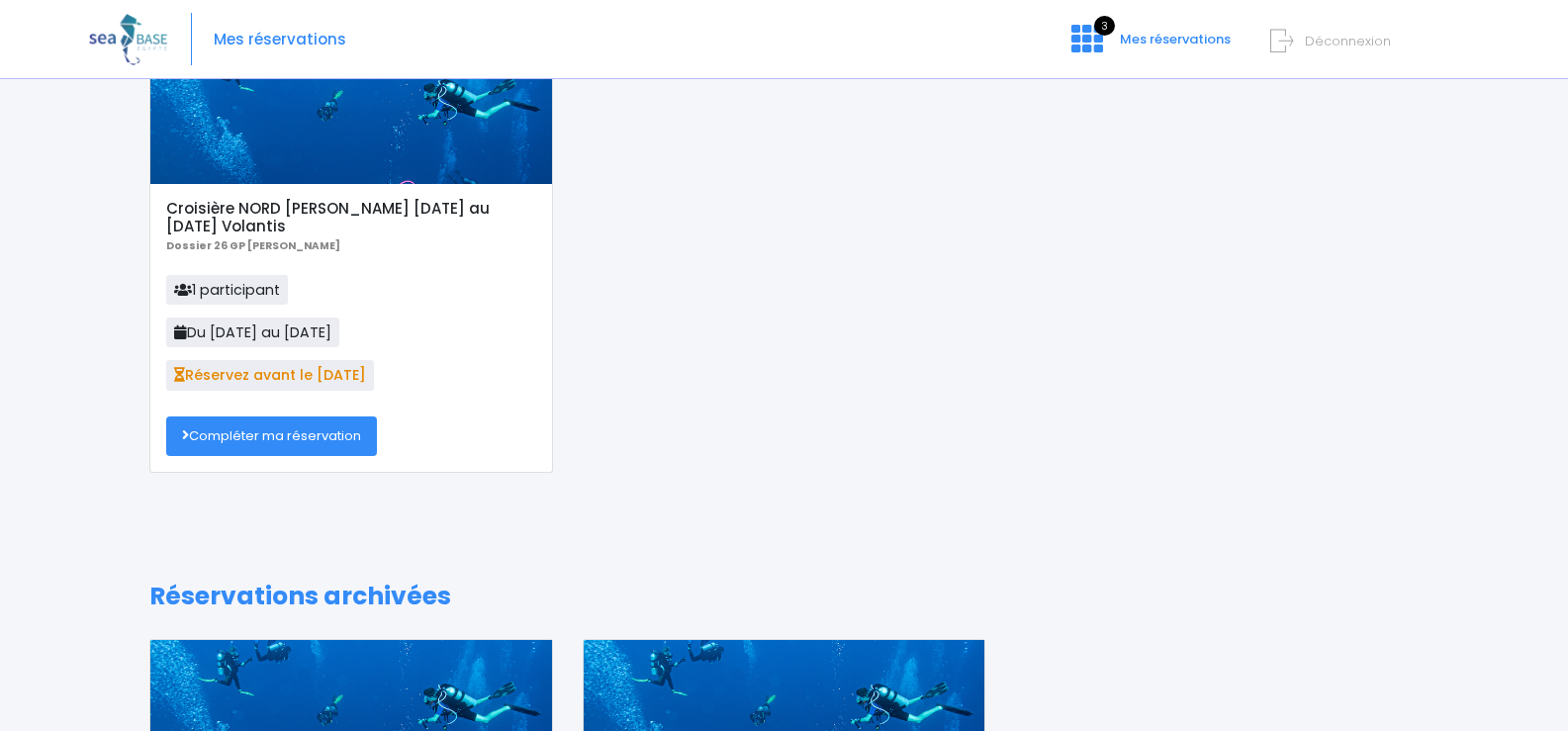
scroll to position [138, 0]
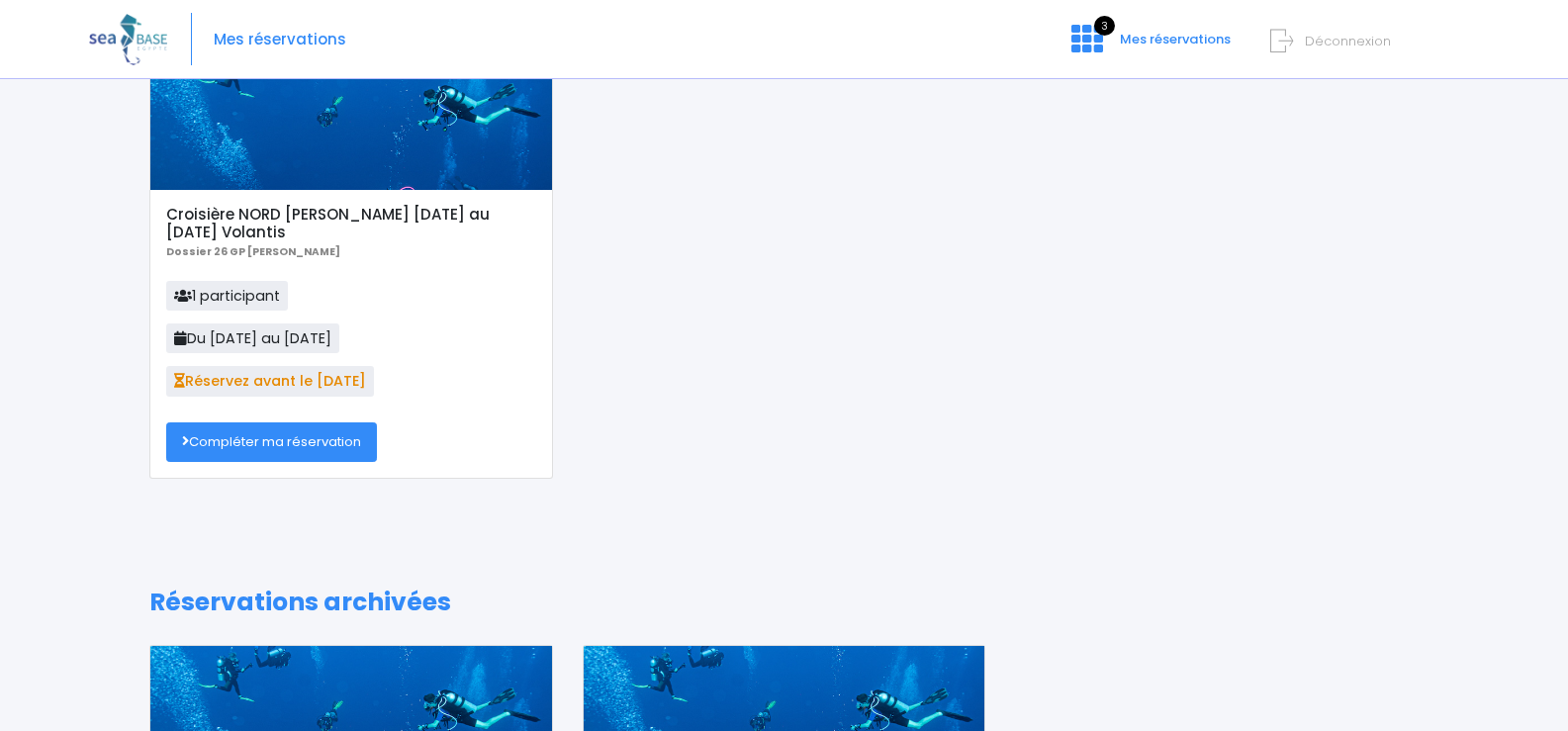
click at [277, 436] on link "Compléter ma réservation" at bounding box center [272, 442] width 211 height 40
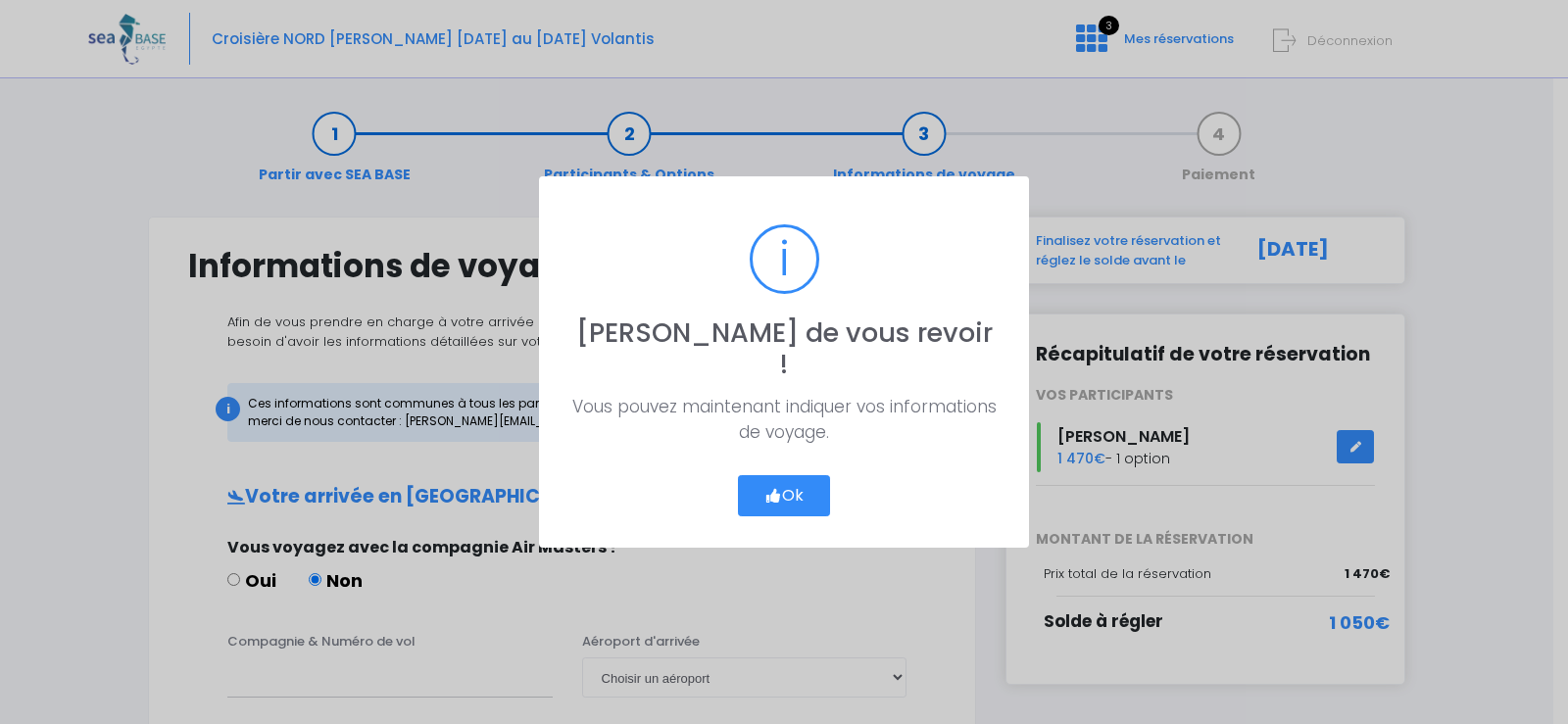
click at [799, 478] on button "Ok" at bounding box center [784, 496] width 92 height 41
